Goal: Task Accomplishment & Management: Manage account settings

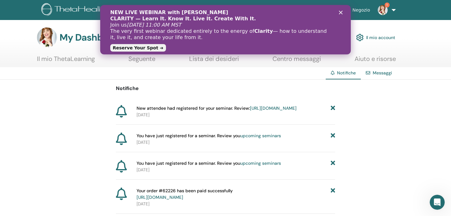
click at [251, 111] on link "https://member.thetahealing.com/instructor/seminar/376480/attendees" at bounding box center [273, 109] width 47 height 6
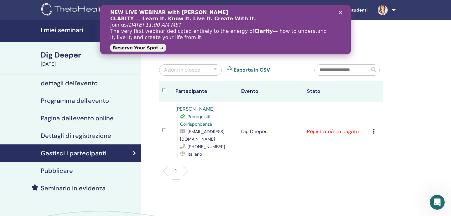
click at [340, 12] on icon "Chiudi" at bounding box center [341, 13] width 4 height 4
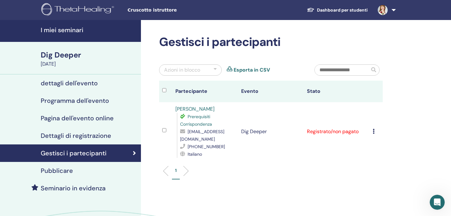
click at [373, 129] on icon at bounding box center [374, 131] width 2 height 5
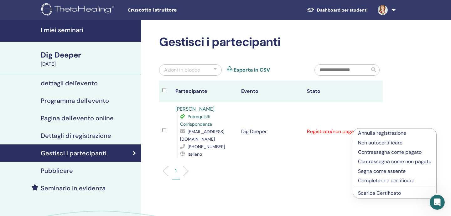
click at [373, 153] on p "Contrassegna come pagato" at bounding box center [394, 153] width 73 height 8
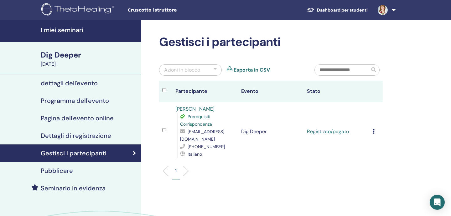
click at [320, 8] on link "Dashboard per studenti" at bounding box center [337, 10] width 71 height 12
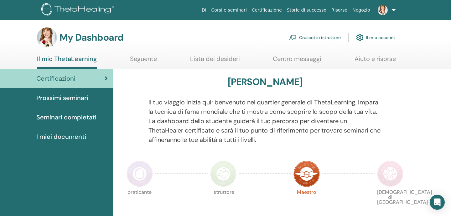
click at [305, 36] on link "Cruscotto istruttore" at bounding box center [315, 38] width 52 height 14
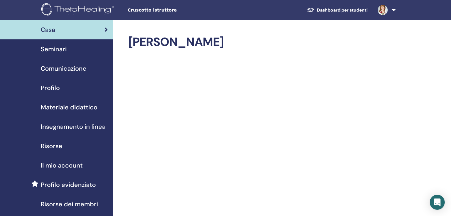
click at [61, 90] on div "Profilo" at bounding box center [56, 87] width 103 height 9
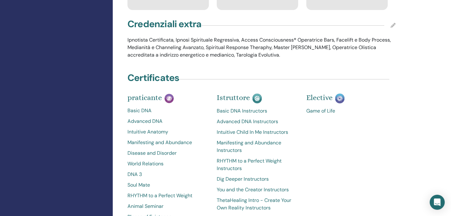
scroll to position [1131, 0]
